Goal: Learn about a topic: Learn about a topic

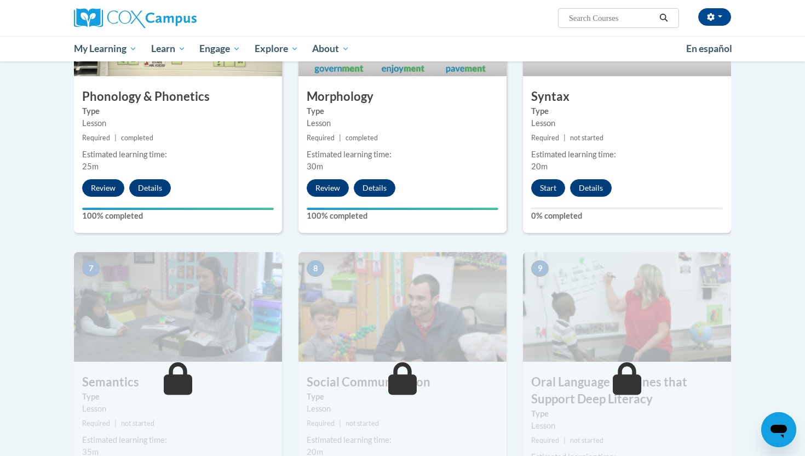
scroll to position [634, 0]
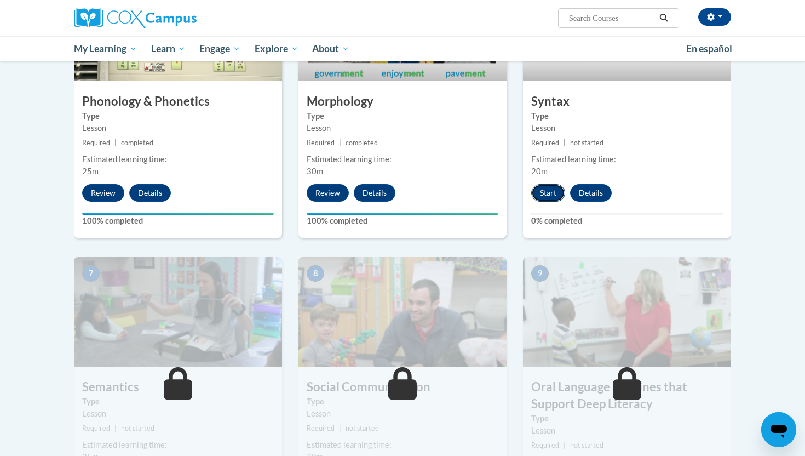
click at [543, 188] on button "Start" at bounding box center [548, 193] width 34 height 18
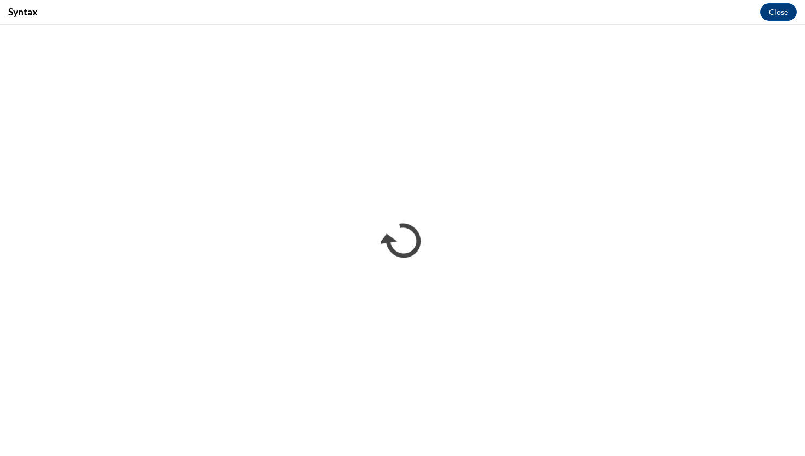
scroll to position [0, 0]
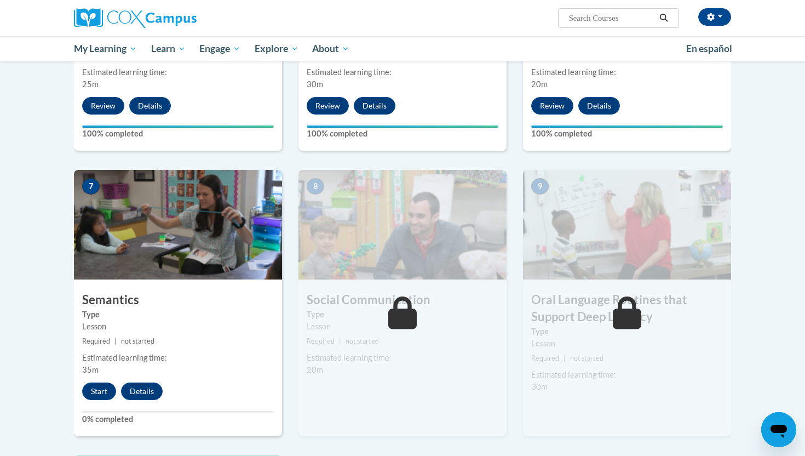
scroll to position [720, 0]
